Goal: Information Seeking & Learning: Learn about a topic

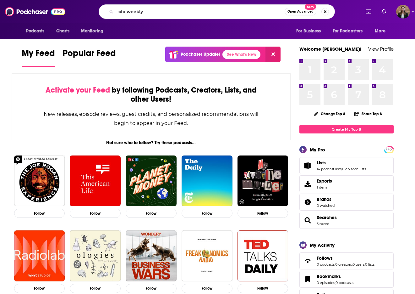
type input "cfo weekly"
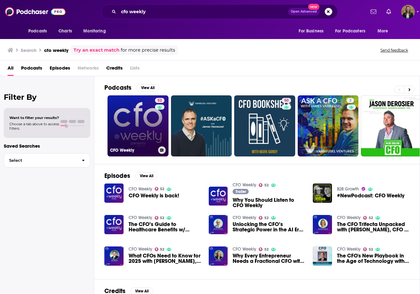
click at [135, 125] on link "52 CFO Weekly" at bounding box center [137, 125] width 61 height 61
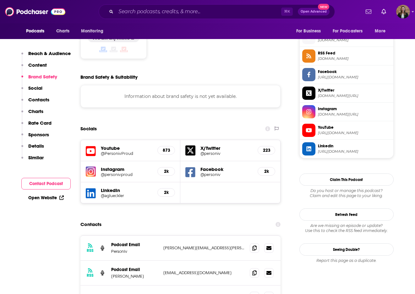
scroll to position [509, 0]
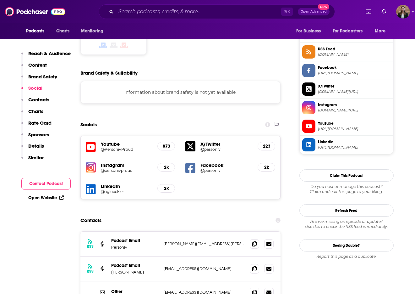
click at [114, 147] on h5 "@PersonivProud" at bounding box center [127, 149] width 52 height 5
